Goal: Task Accomplishment & Management: Complete application form

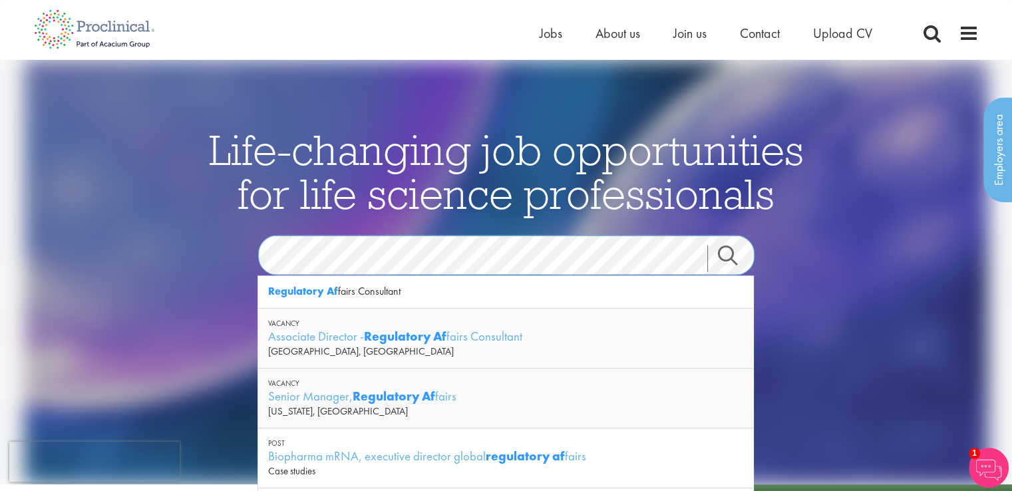
scroll to position [99, 0]
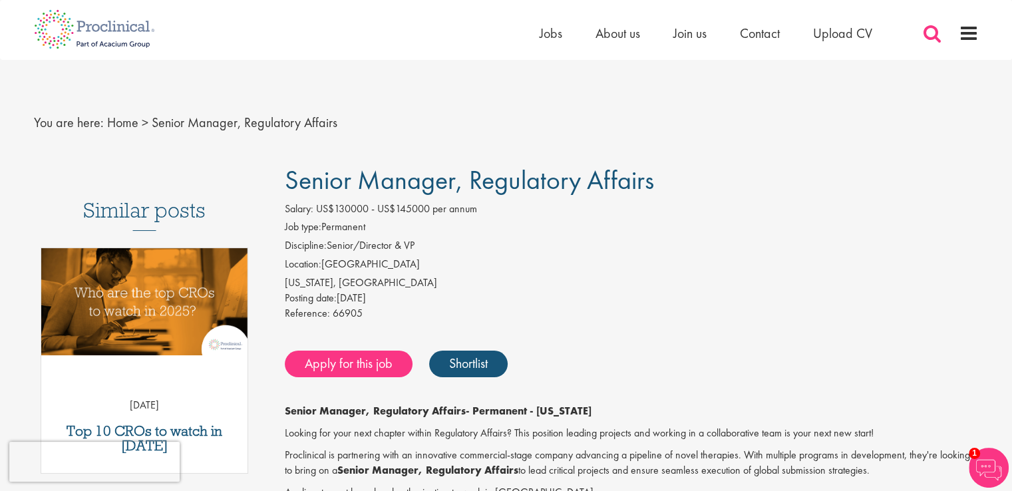
click at [926, 35] on span at bounding box center [933, 33] width 20 height 20
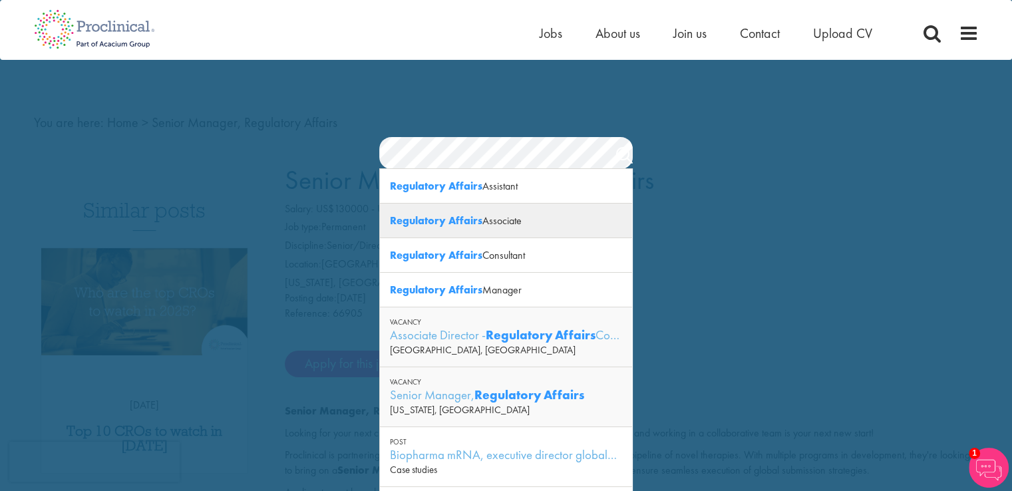
click at [449, 222] on strong "Regulatory Affairs" at bounding box center [436, 221] width 93 height 14
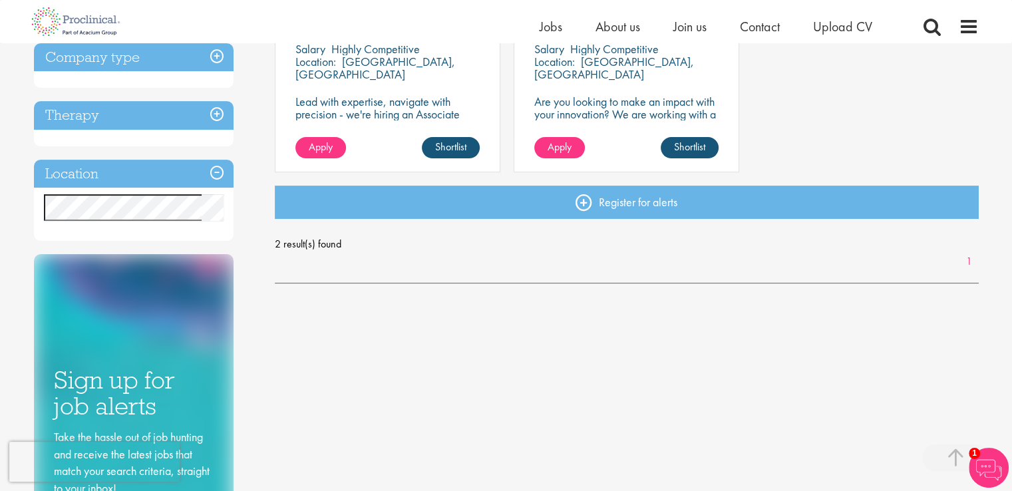
scroll to position [333, 0]
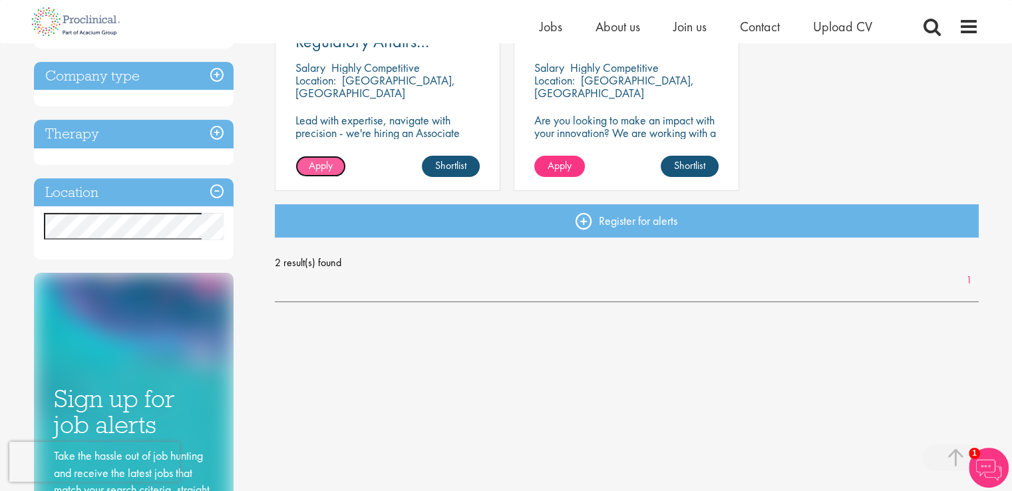
click at [315, 160] on span "Apply" at bounding box center [321, 165] width 24 height 14
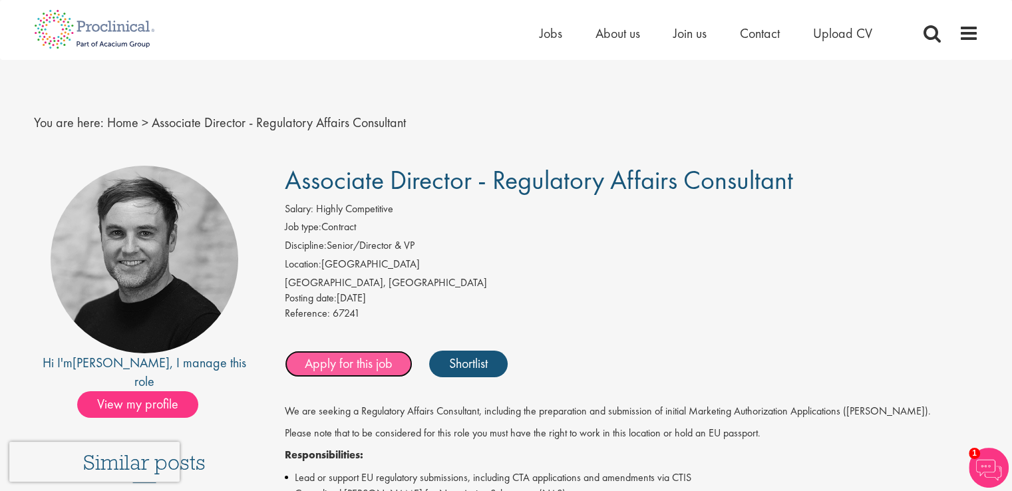
click at [394, 359] on link "Apply for this job" at bounding box center [349, 364] width 128 height 27
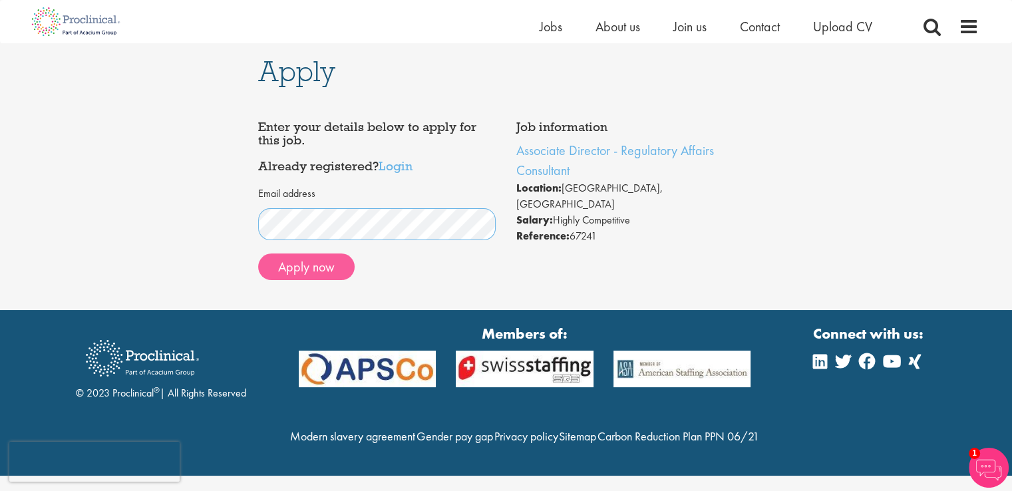
scroll to position [13, 0]
click at [290, 254] on button "Apply now" at bounding box center [306, 267] width 97 height 27
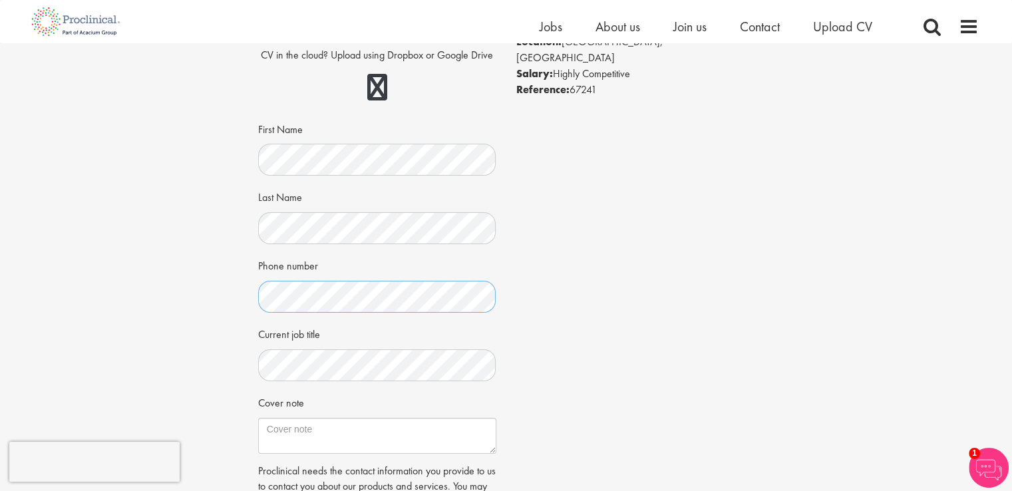
scroll to position [266, 0]
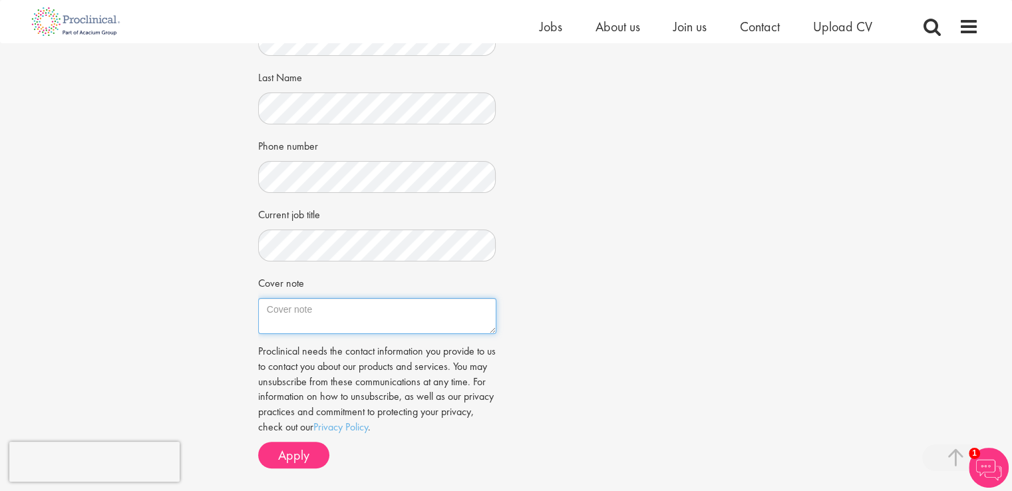
click at [315, 317] on textarea "Cover note" at bounding box center [377, 316] width 238 height 36
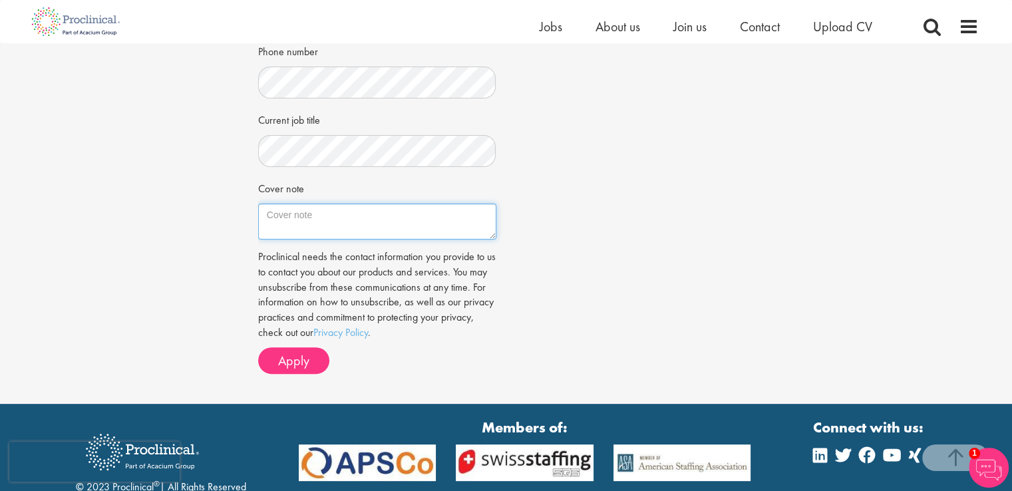
scroll to position [466, 0]
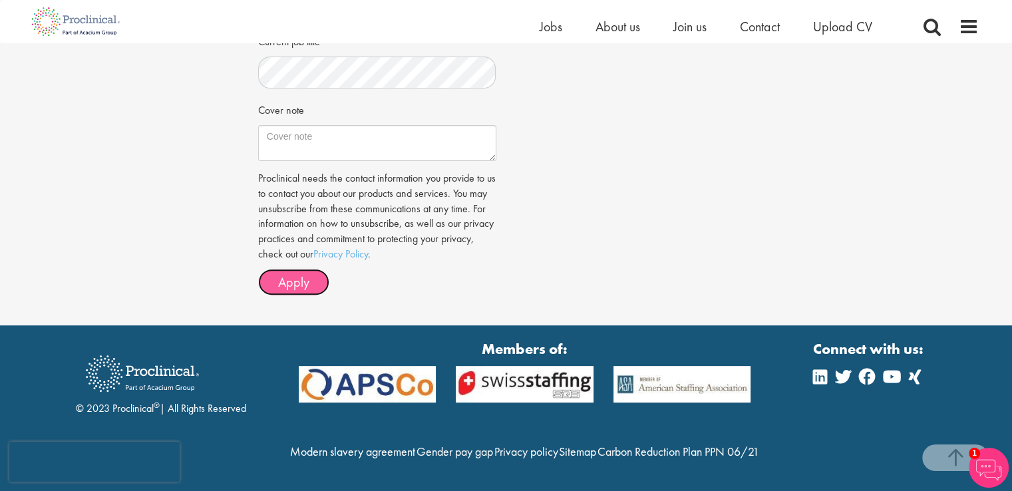
click at [293, 274] on span "Apply" at bounding box center [293, 282] width 31 height 17
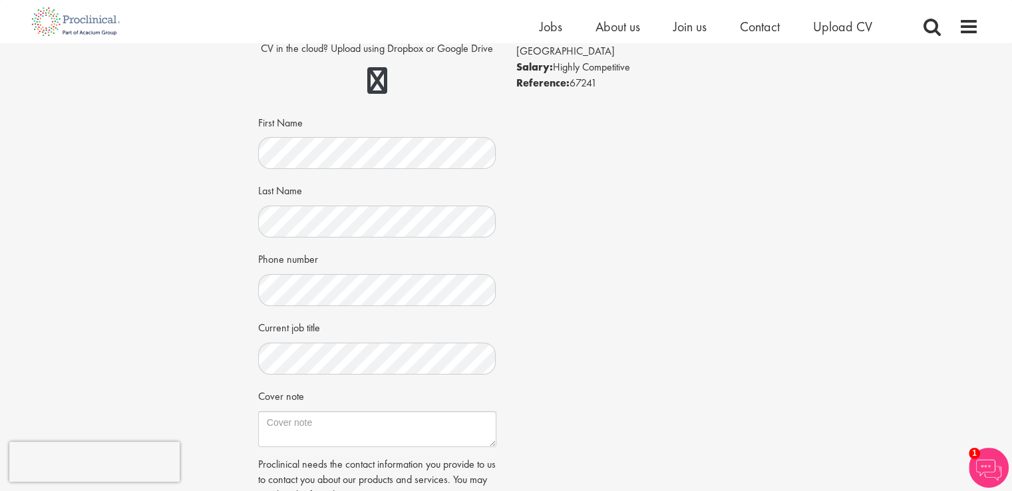
scroll to position [133, 0]
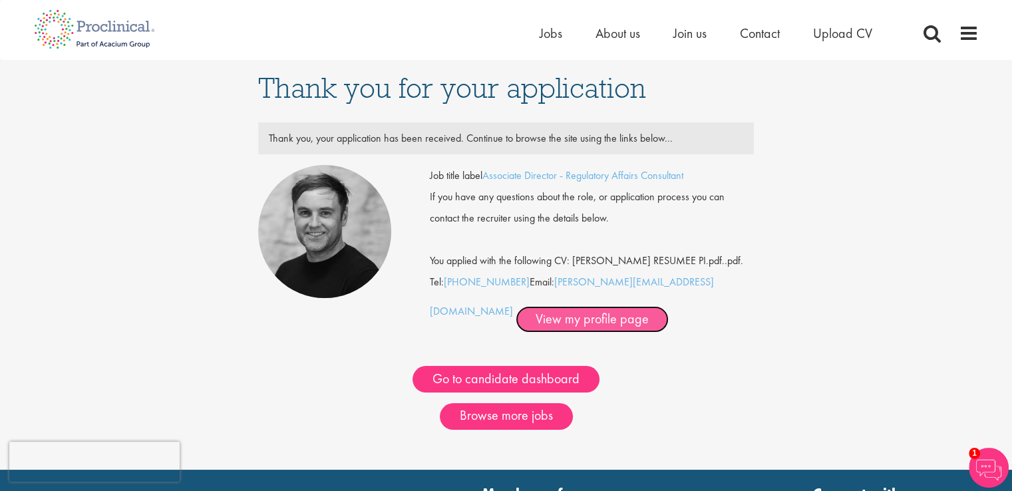
click at [516, 325] on link "View my profile page" at bounding box center [592, 319] width 153 height 27
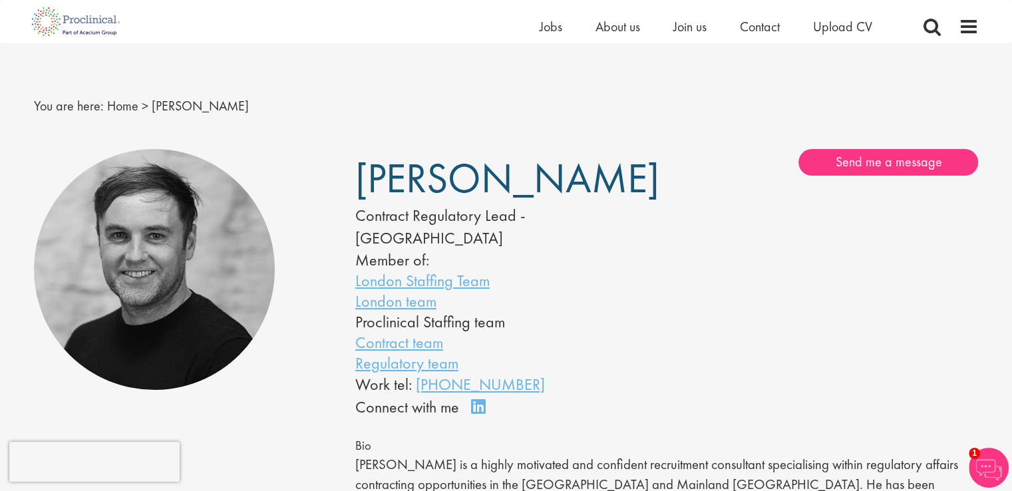
scroll to position [67, 0]
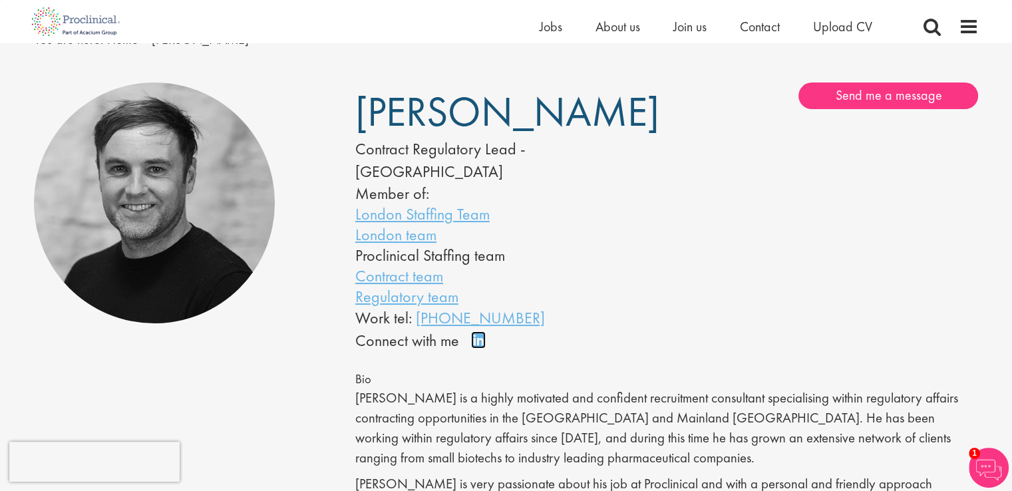
click at [481, 346] on link "Connect on LinkedIn" at bounding box center [482, 346] width 23 height 0
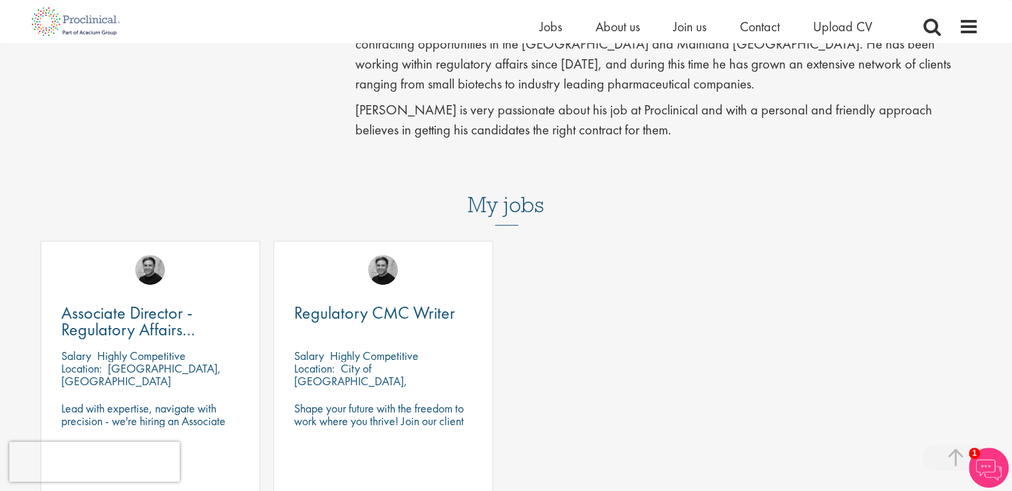
scroll to position [532, 0]
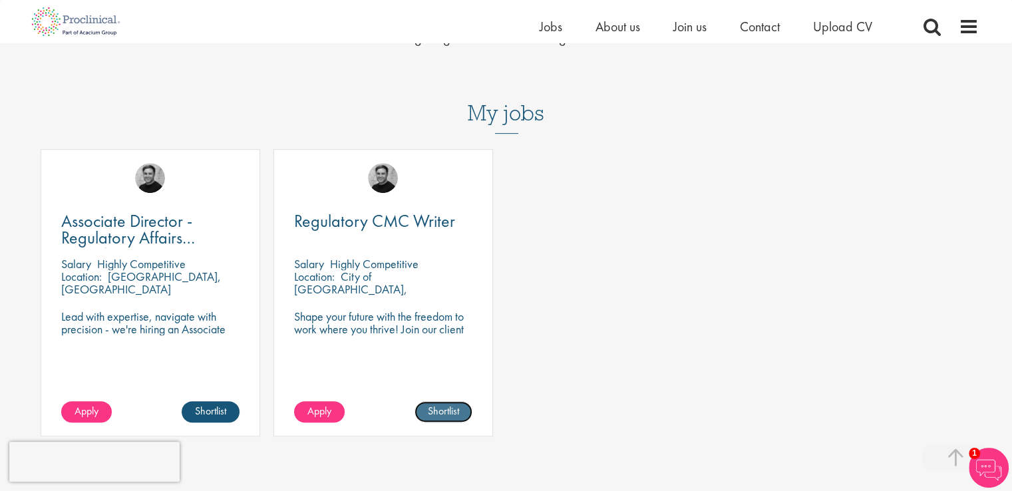
click at [457, 401] on link "Shortlist" at bounding box center [444, 411] width 58 height 21
click at [453, 401] on link "Shortlisted" at bounding box center [438, 411] width 69 height 21
click at [457, 401] on link "Shortlist" at bounding box center [444, 411] width 58 height 21
click at [457, 401] on link "Shortlisted" at bounding box center [438, 411] width 69 height 21
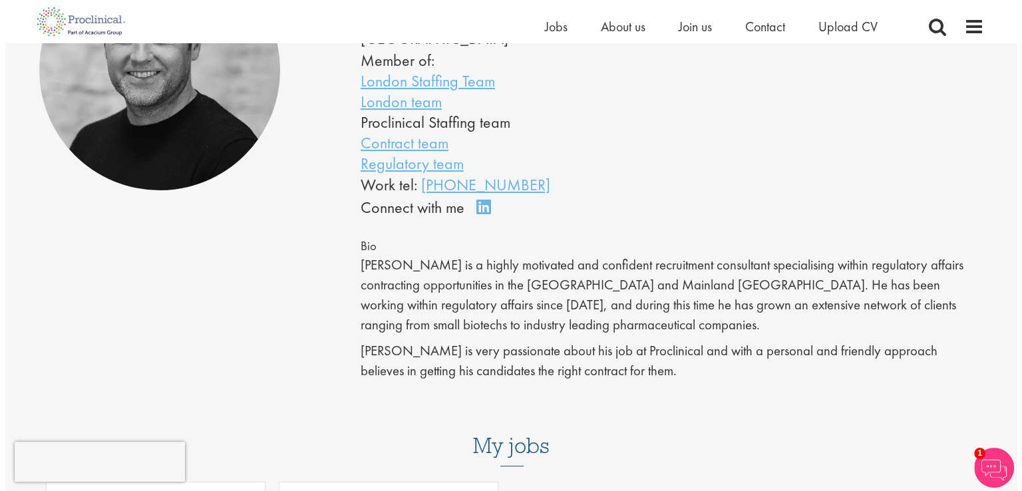
scroll to position [0, 0]
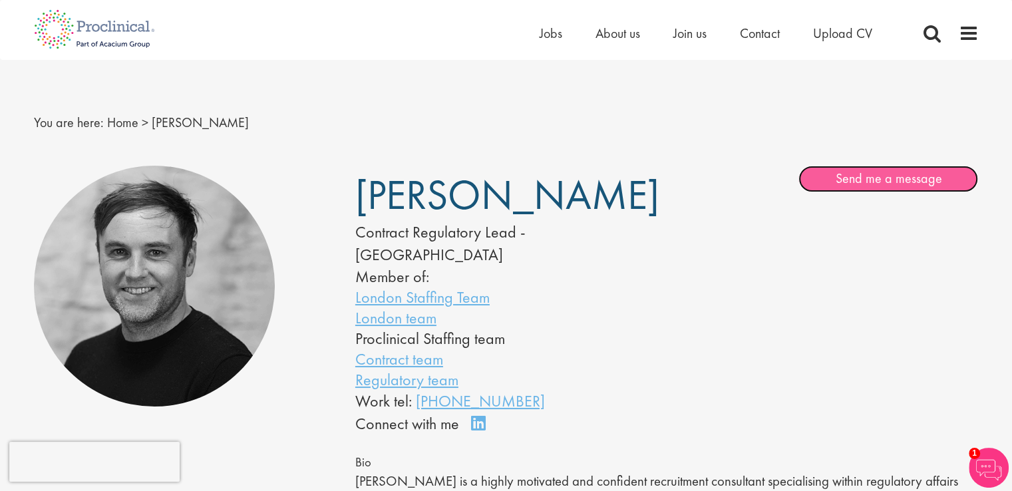
click at [907, 182] on link "Send me a message" at bounding box center [889, 179] width 180 height 27
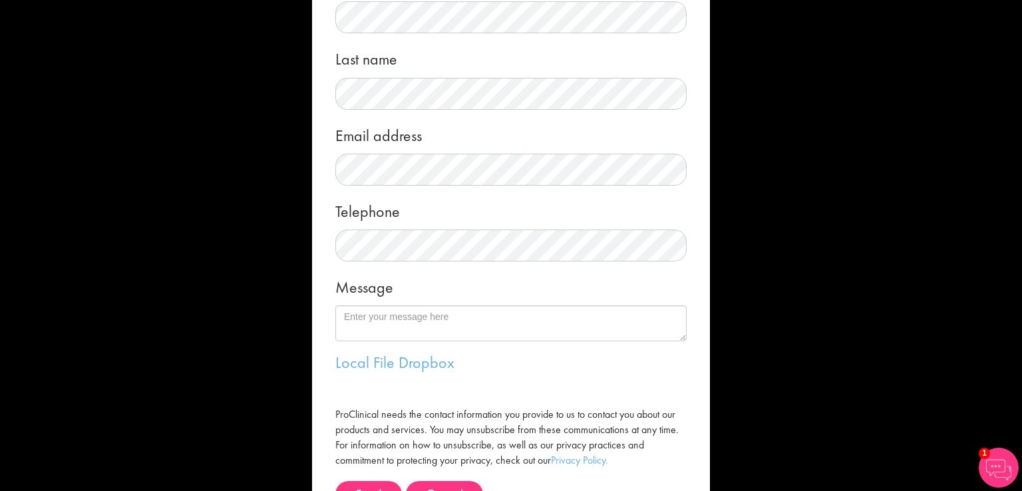
scroll to position [195, 0]
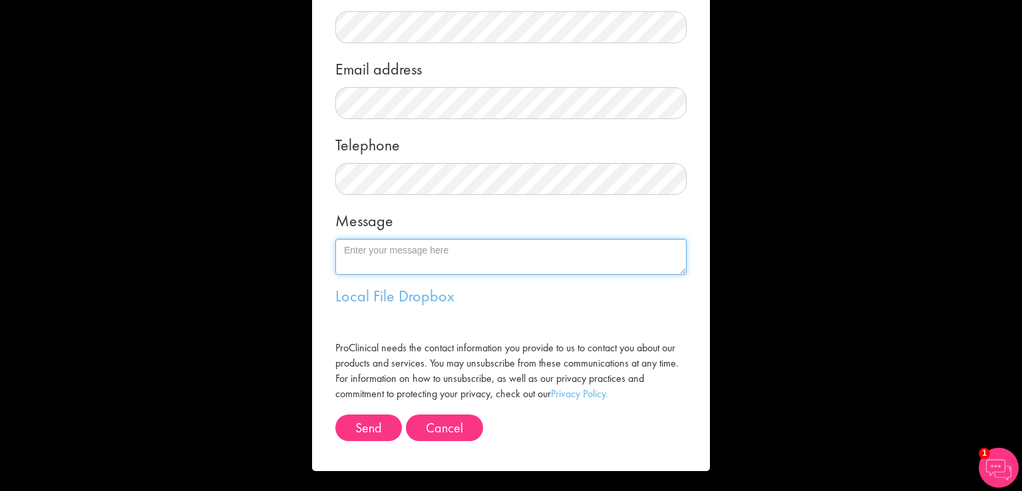
click at [440, 250] on textarea "Message" at bounding box center [510, 257] width 351 height 36
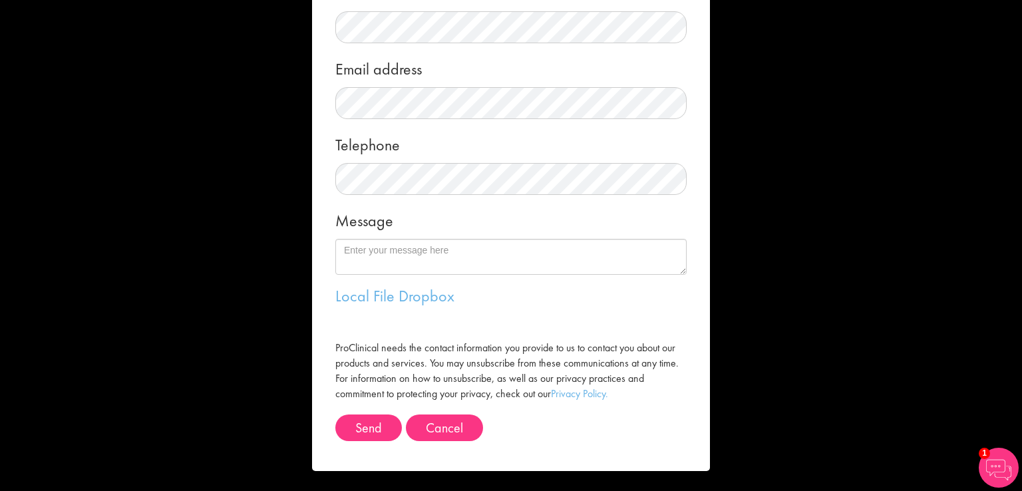
click at [841, 251] on div "Message me First name Last name Email address Telephone Message Local File Drop…" at bounding box center [511, 245] width 1022 height 491
click at [46, 77] on div "Message me First name Last name Email address Telephone Message Local File Drop…" at bounding box center [511, 245] width 1022 height 491
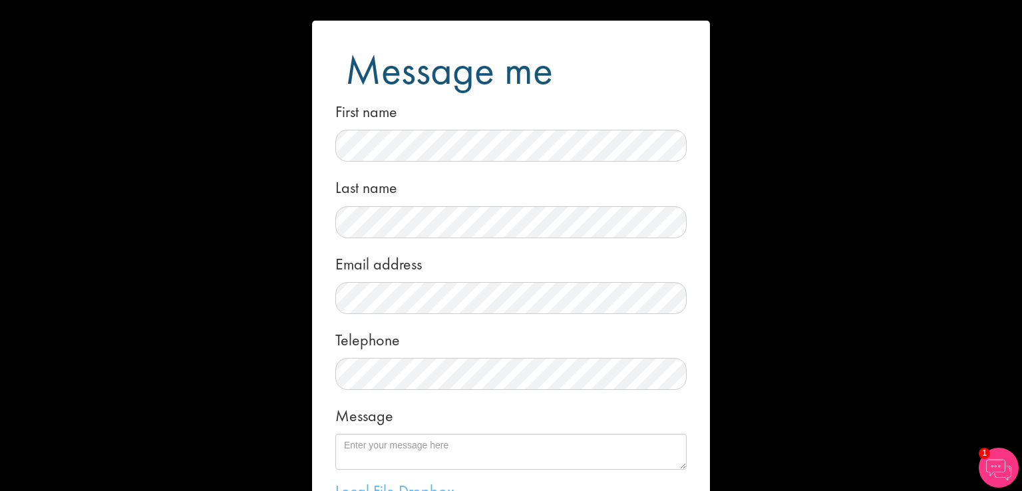
click at [843, 53] on div "Message me First name Last name Email address Telephone Message Local File Drop…" at bounding box center [511, 245] width 1022 height 491
